Goal: Task Accomplishment & Management: Manage account settings

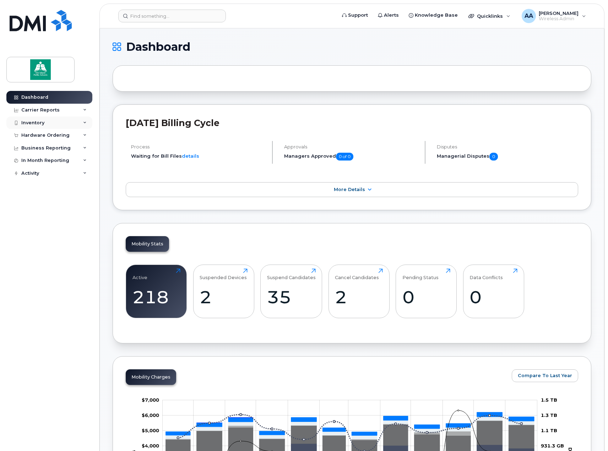
click at [35, 122] on div "Inventory" at bounding box center [32, 123] width 23 height 6
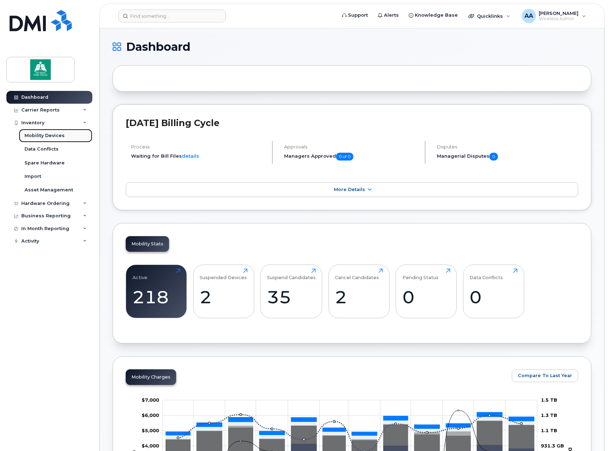
click at [41, 136] on div "Mobility Devices" at bounding box center [45, 135] width 40 height 6
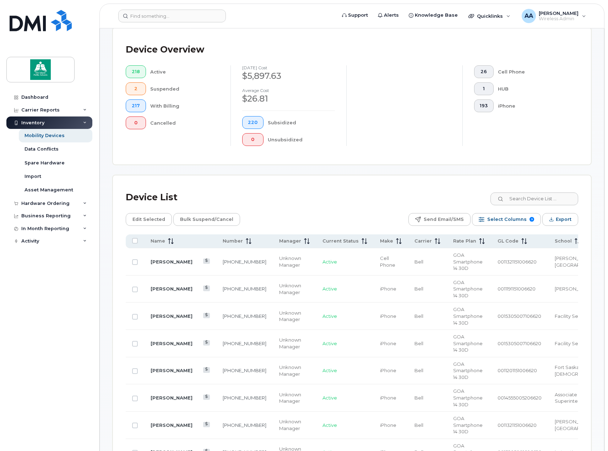
scroll to position [178, 0]
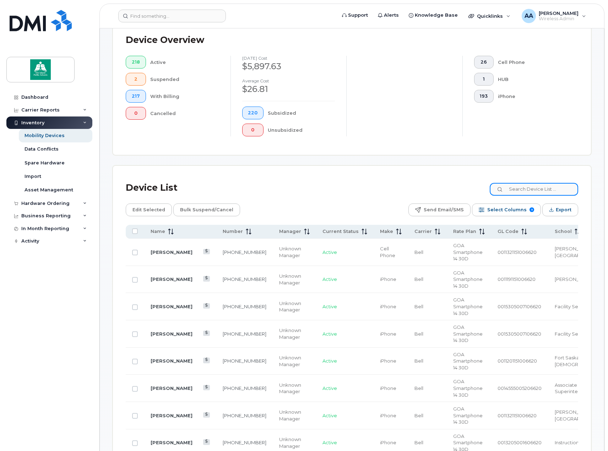
click at [538, 191] on input at bounding box center [534, 189] width 88 height 13
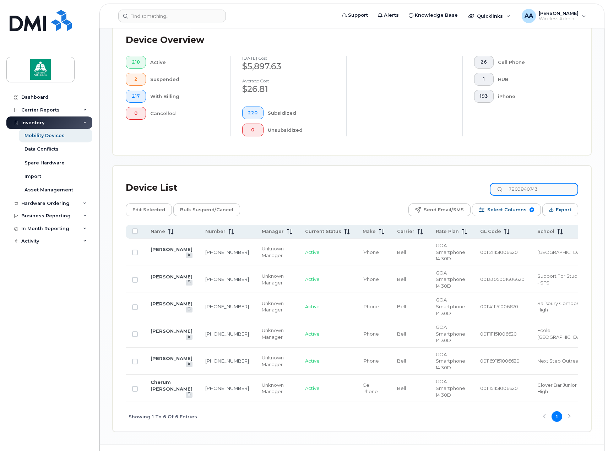
scroll to position [51, 0]
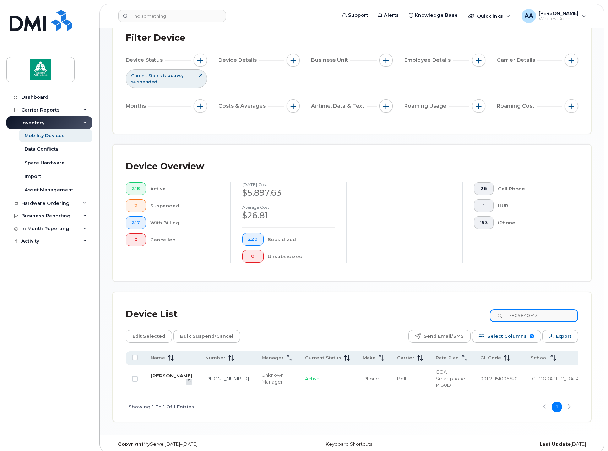
type input "7809840743"
click at [155, 379] on link "[PERSON_NAME]" at bounding box center [172, 376] width 42 height 6
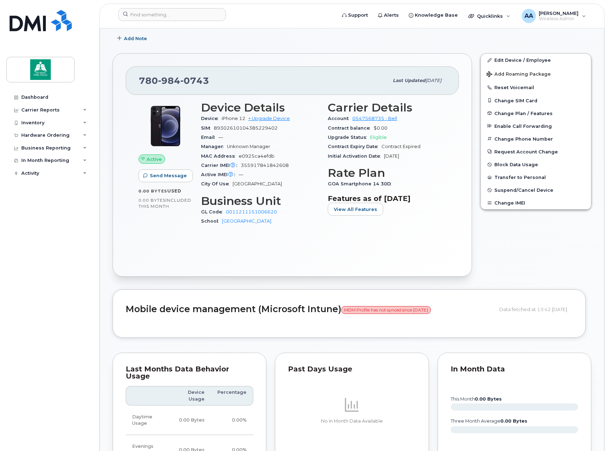
scroll to position [142, 0]
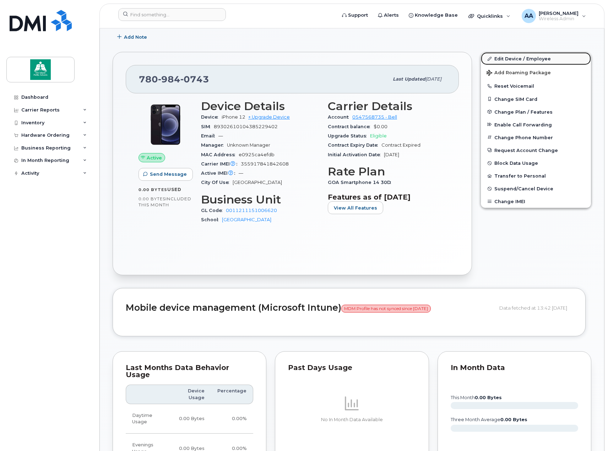
click at [531, 59] on link "Edit Device / Employee" at bounding box center [536, 58] width 110 height 13
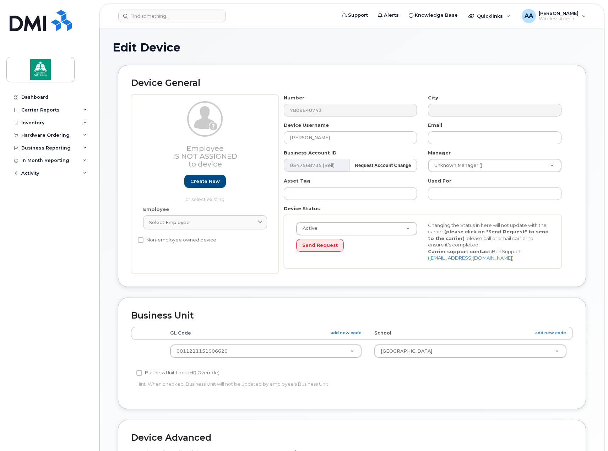
select select "10109174"
select select "10109233"
drag, startPoint x: 351, startPoint y: 139, endPoint x: 287, endPoint y: 139, distance: 63.2
click at [287, 139] on input "[PERSON_NAME]" at bounding box center [351, 137] width 134 height 13
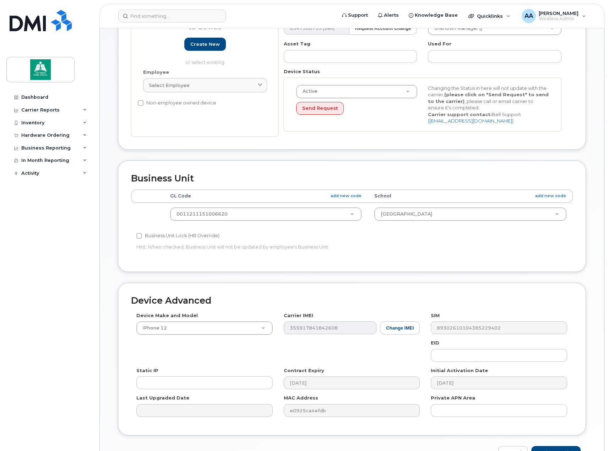
scroll to position [181, 0]
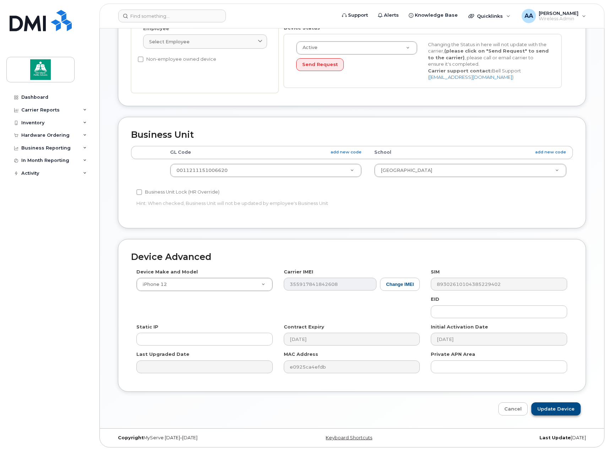
type input "[PERSON_NAME]"
click at [551, 409] on input "Update Device" at bounding box center [555, 408] width 49 height 13
type input "Saving..."
